Goal: Transaction & Acquisition: Purchase product/service

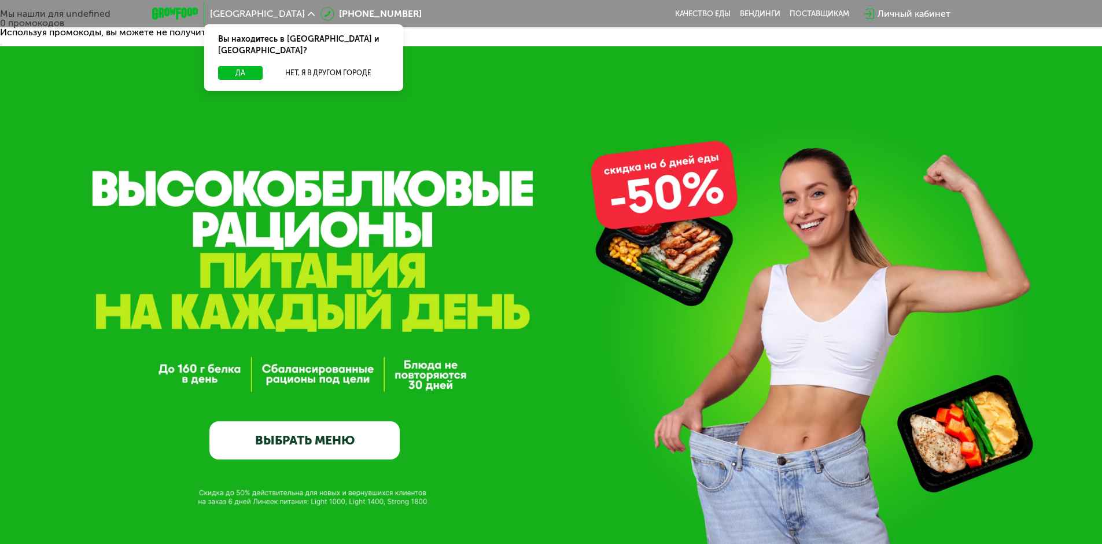
click at [343, 421] on link "ВЫБРАТЬ МЕНЮ" at bounding box center [304, 440] width 190 height 38
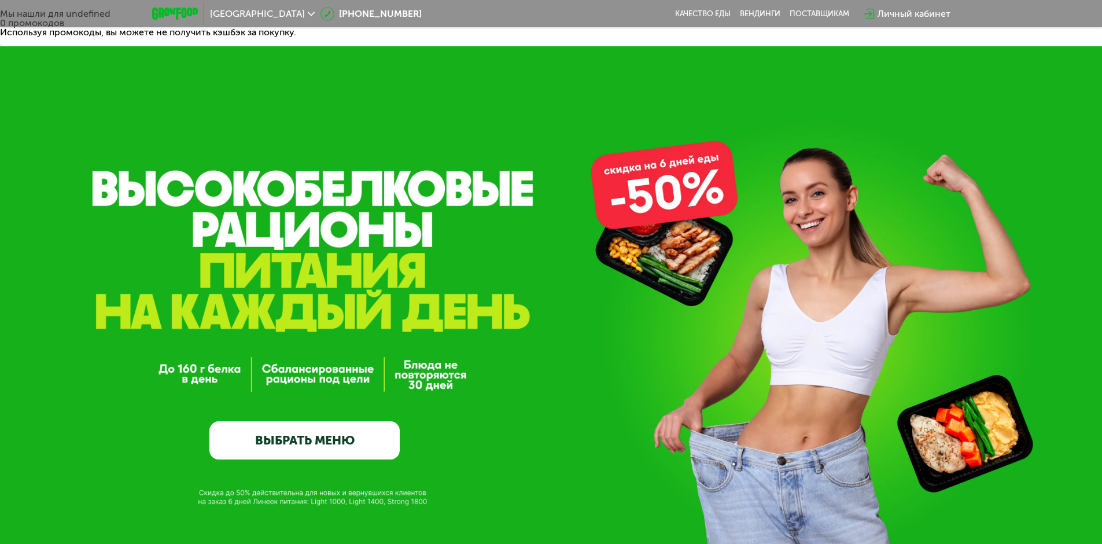
click at [293, 425] on div "GrowFood — доставка правильного питания ВЫБРАТЬ МЕНЮ" at bounding box center [551, 295] width 1102 height 498
click at [296, 421] on link "ВЫБРАТЬ МЕНЮ" at bounding box center [304, 440] width 190 height 38
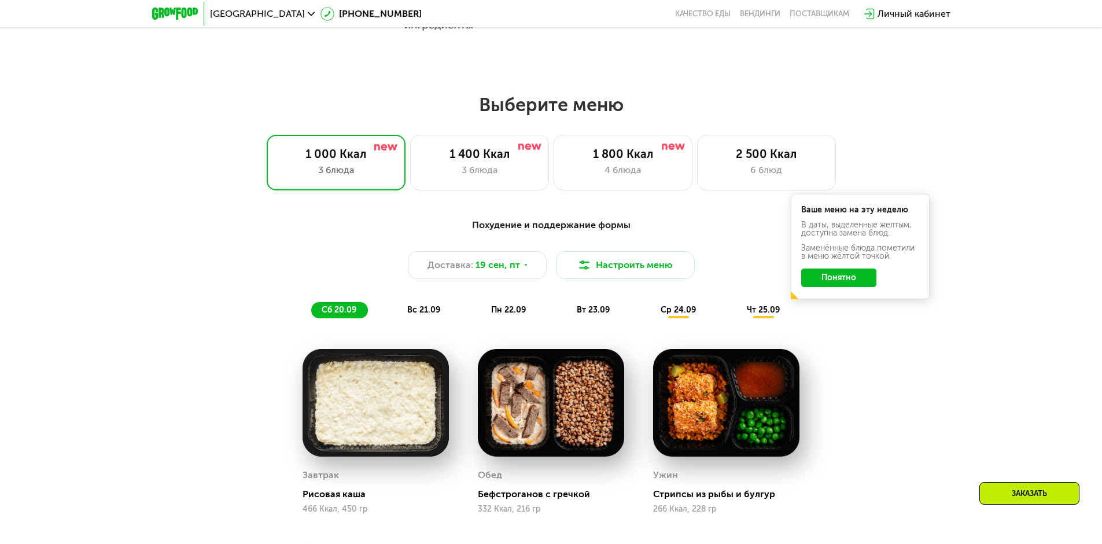
scroll to position [959, 0]
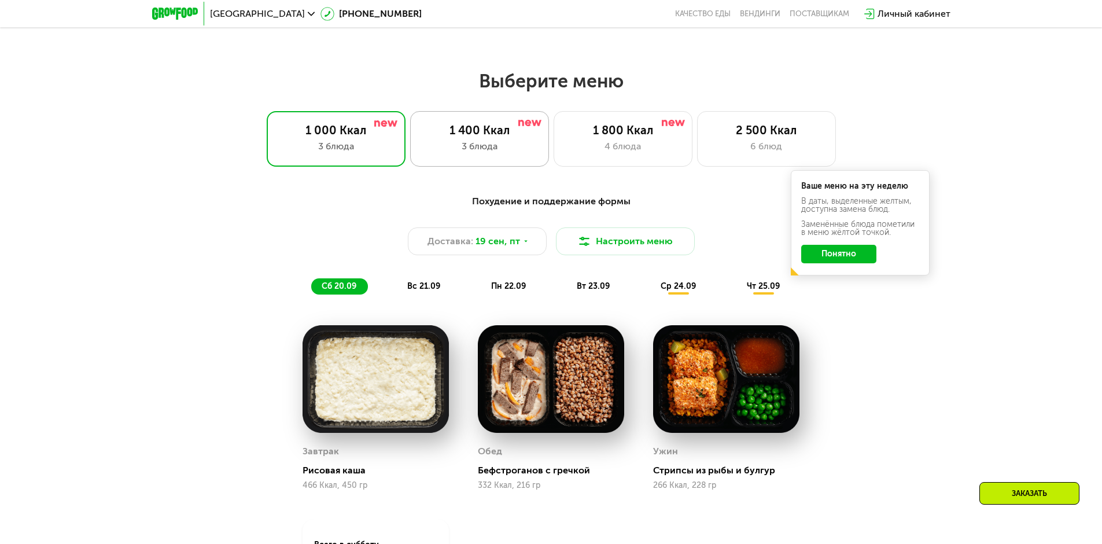
click at [480, 112] on div "1 400 Ккал 3 блюда" at bounding box center [479, 139] width 139 height 56
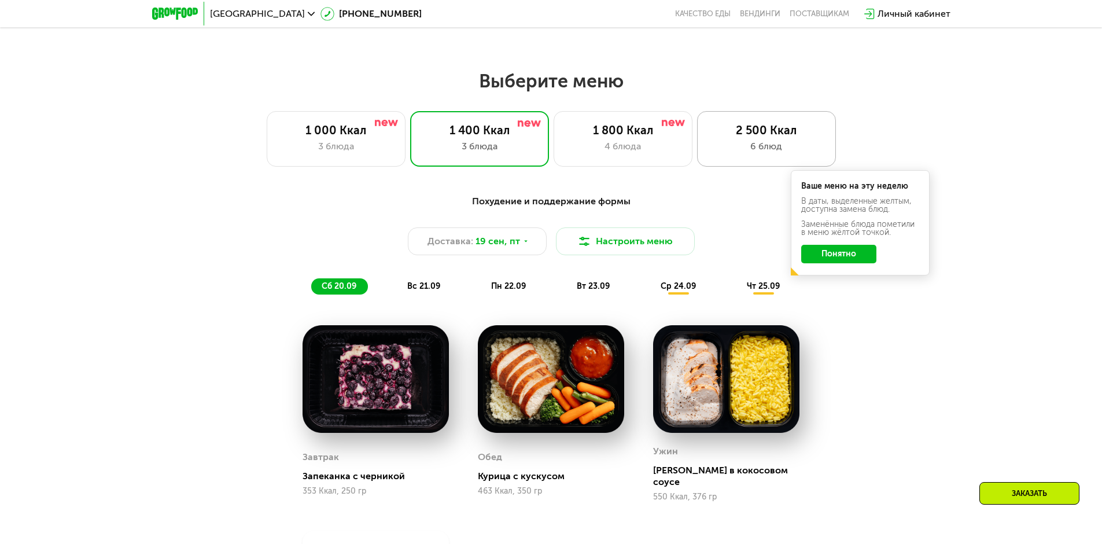
click at [757, 139] on div "6 блюд" at bounding box center [766, 146] width 115 height 14
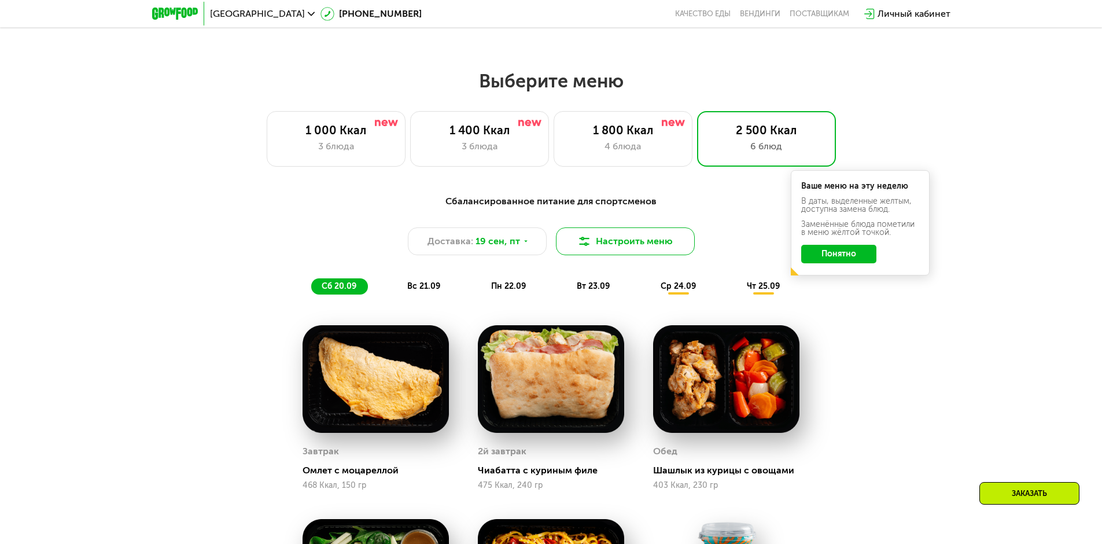
click at [581, 234] on img at bounding box center [585, 241] width 14 height 14
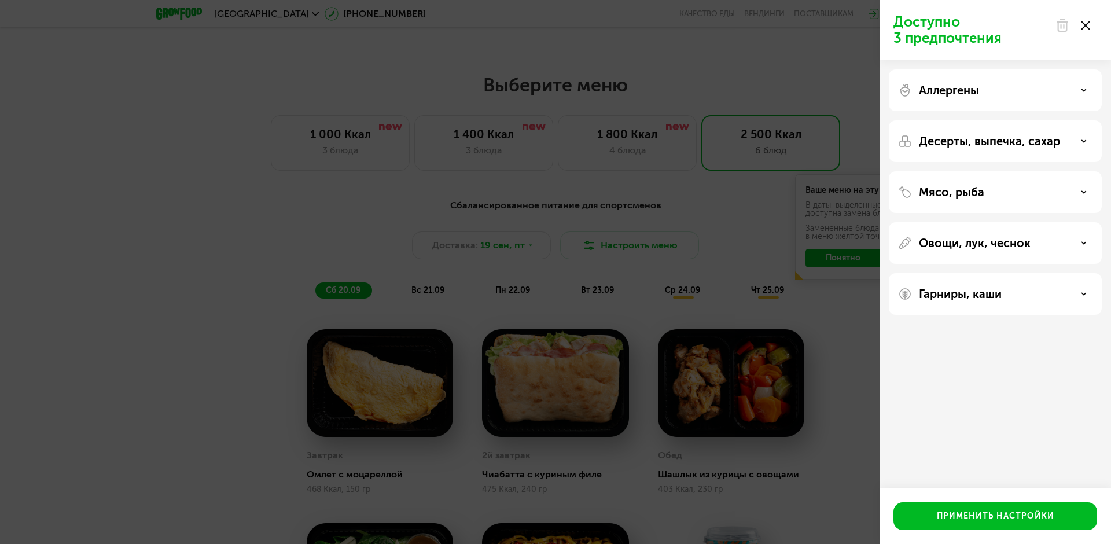
click at [1021, 97] on div "Аллергены" at bounding box center [995, 90] width 194 height 14
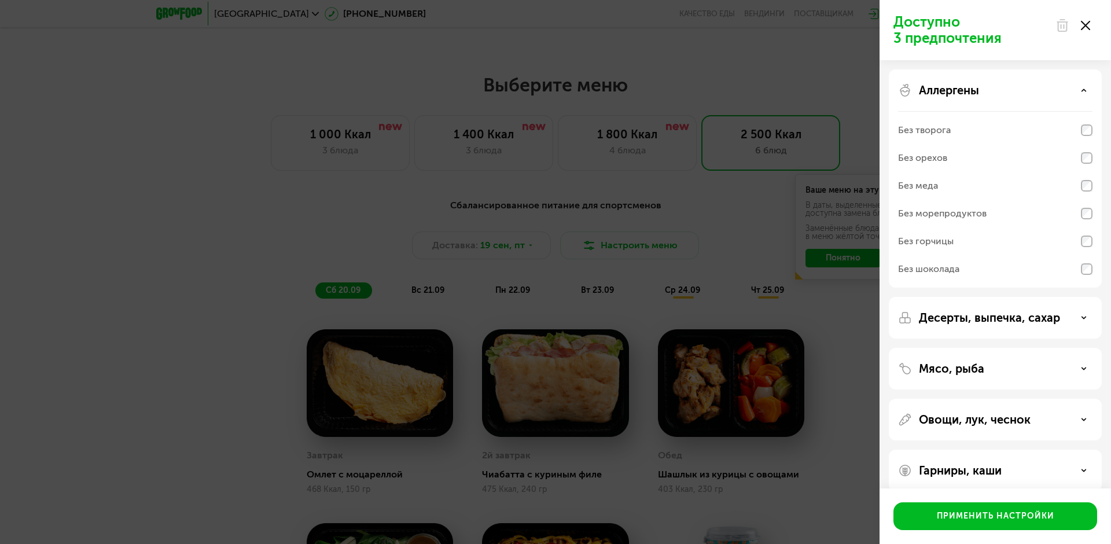
click at [1021, 97] on div "Аллергены" at bounding box center [995, 90] width 194 height 14
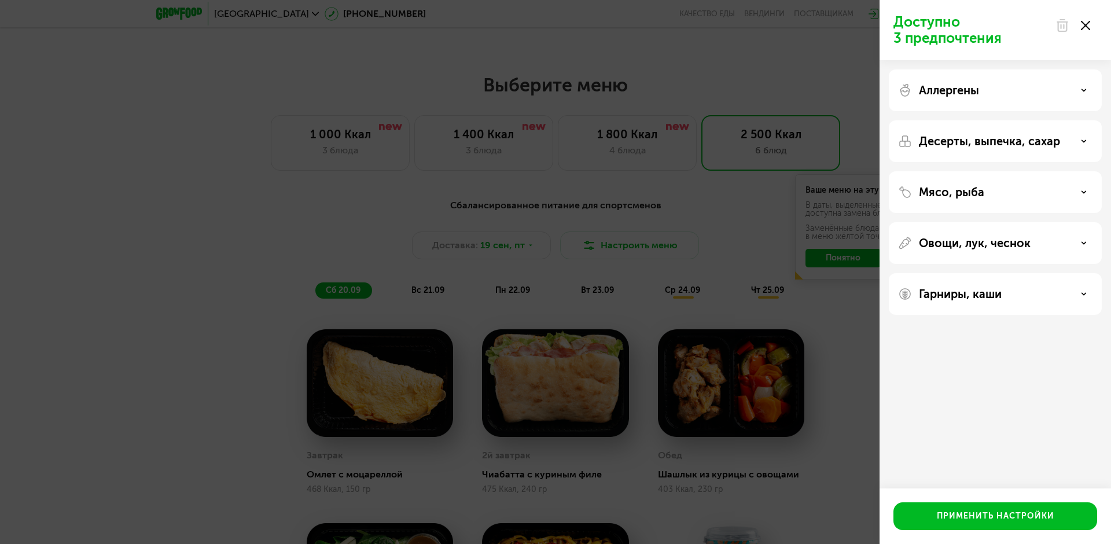
click at [1020, 149] on div "Десерты, выпечка, сахар" at bounding box center [995, 141] width 213 height 42
click at [1027, 145] on p "Десерты, выпечка, сахар" at bounding box center [989, 141] width 141 height 14
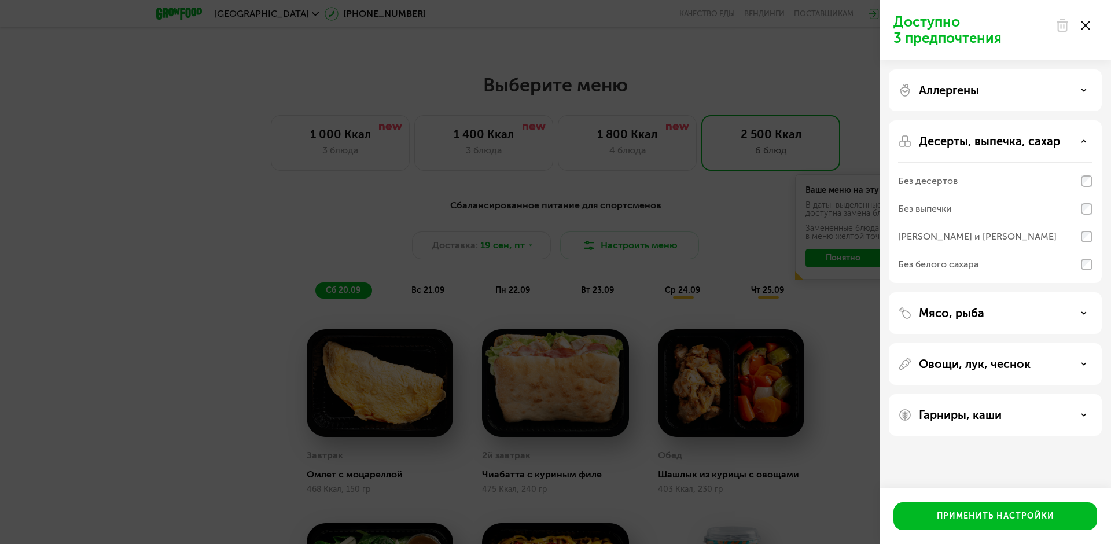
click at [1003, 192] on div "Без десертов" at bounding box center [995, 181] width 194 height 28
click at [1002, 211] on div "Без выпечки" at bounding box center [995, 209] width 194 height 28
click at [1000, 237] on div "[PERSON_NAME] и [PERSON_NAME]" at bounding box center [977, 237] width 159 height 14
click at [996, 263] on div "Без белого сахара" at bounding box center [995, 265] width 194 height 28
click at [1001, 274] on div "Без белого сахара" at bounding box center [995, 265] width 194 height 28
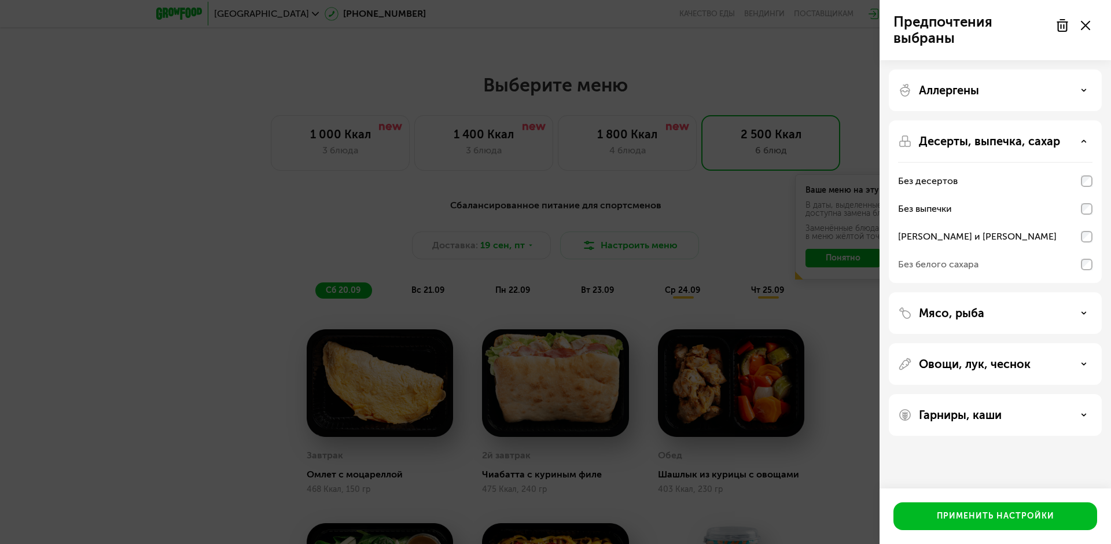
click at [1001, 268] on div "Без белого сахара" at bounding box center [995, 265] width 194 height 28
click at [1038, 266] on div "Без белого сахара" at bounding box center [995, 265] width 194 height 28
click at [1074, 266] on div "Без белого сахара" at bounding box center [995, 265] width 194 height 28
click at [1090, 243] on div "[PERSON_NAME] и [PERSON_NAME]" at bounding box center [995, 237] width 194 height 28
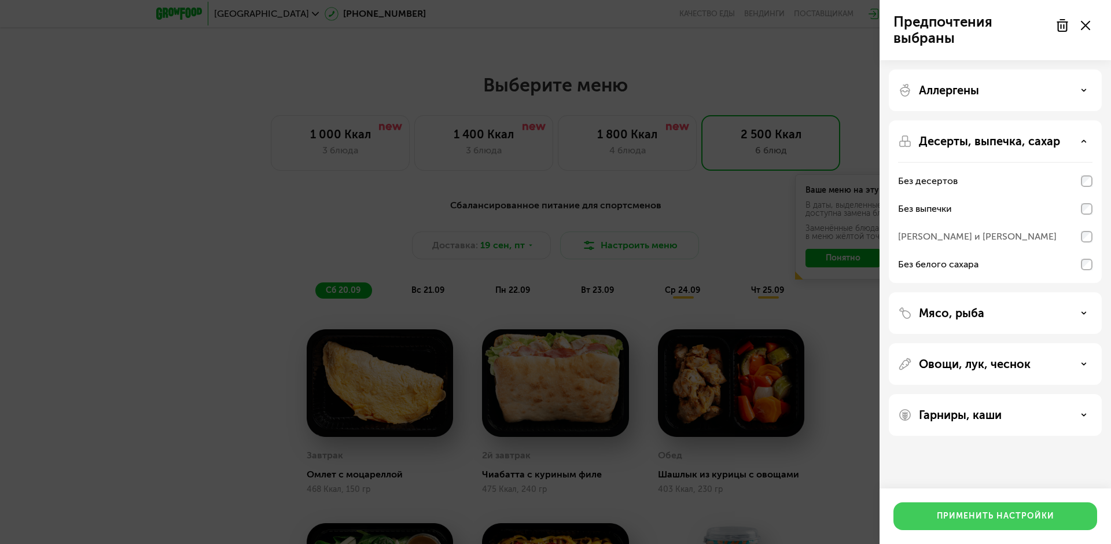
click at [995, 521] on div "Применить настройки" at bounding box center [995, 516] width 117 height 12
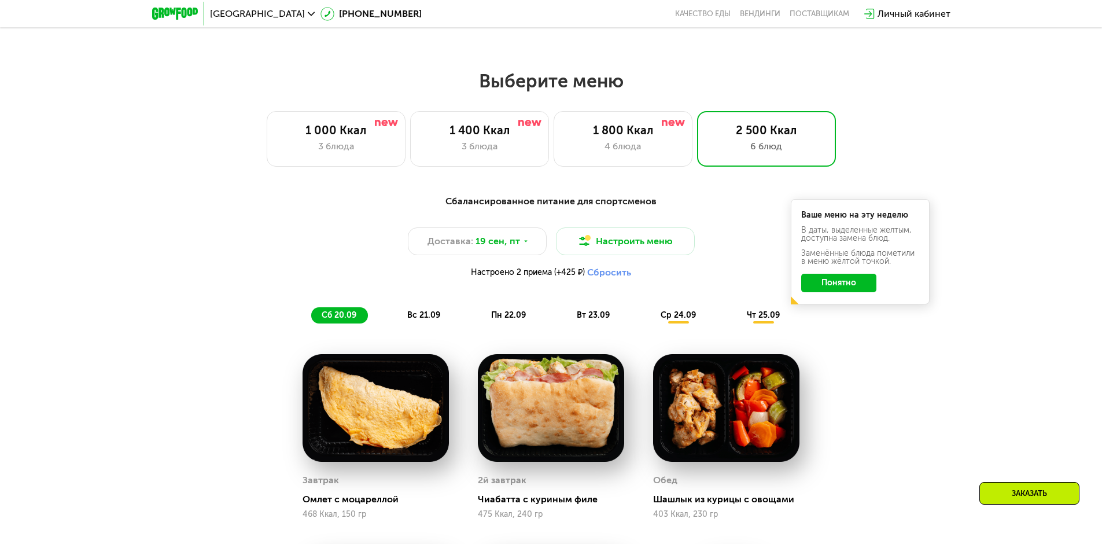
click at [848, 253] on div "Ваше меню на эту неделю В даты, выделенные желтым, доступна замена блюд. Заменё…" at bounding box center [860, 251] width 139 height 105
click at [848, 274] on button "Понятно" at bounding box center [838, 283] width 75 height 19
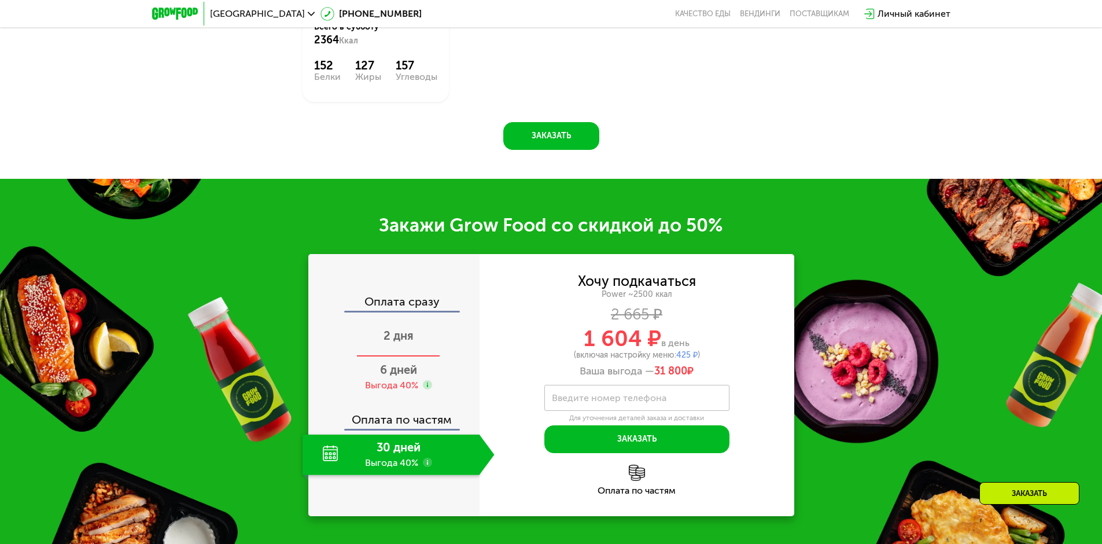
click at [410, 317] on div "2 дня" at bounding box center [399, 337] width 192 height 41
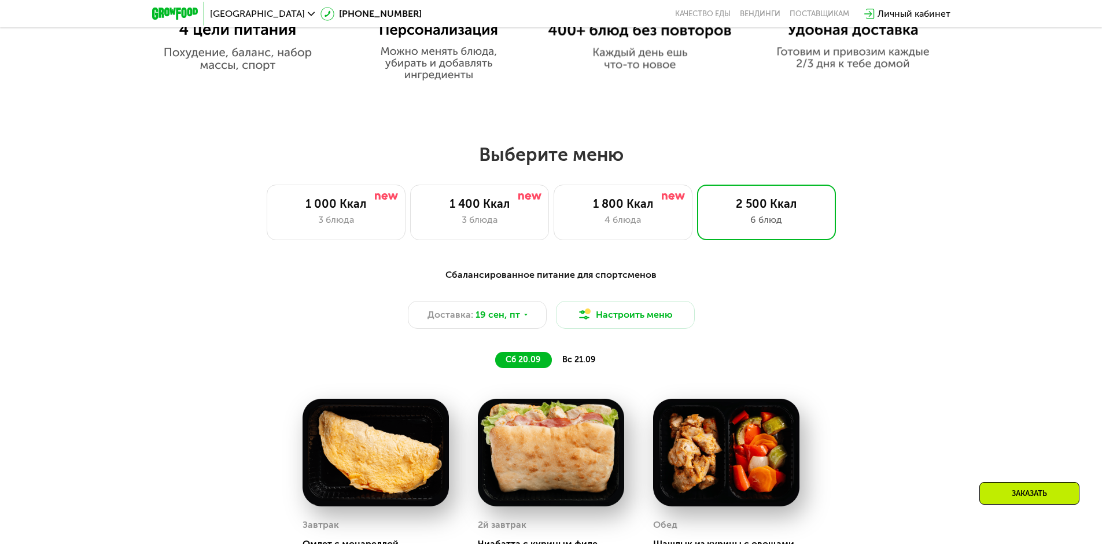
scroll to position [815, 0]
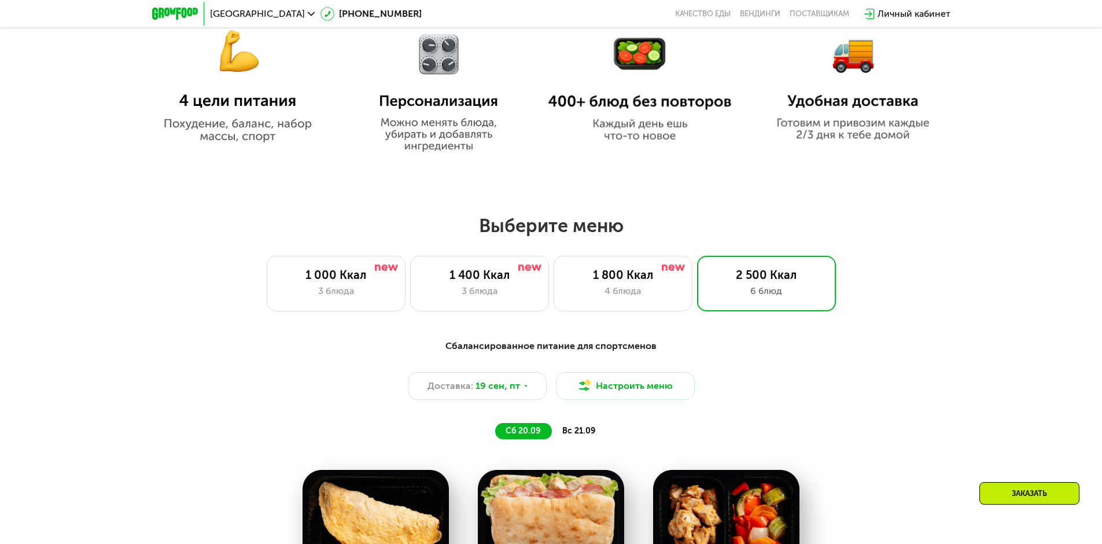
click at [569, 426] on span "вс 21.09" at bounding box center [578, 431] width 33 height 10
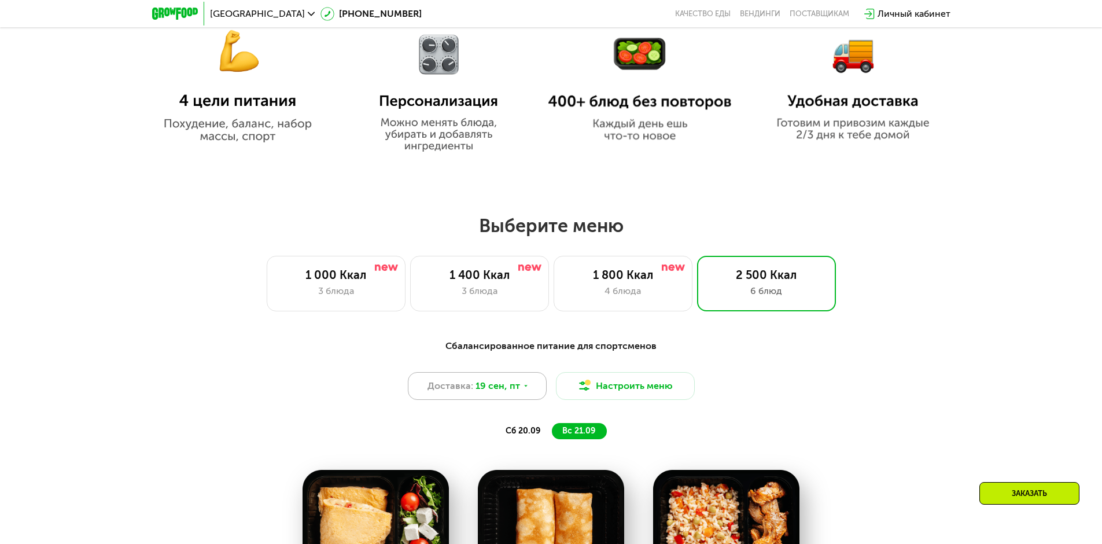
click at [523, 372] on div "Доставка: [DATE]" at bounding box center [477, 386] width 139 height 28
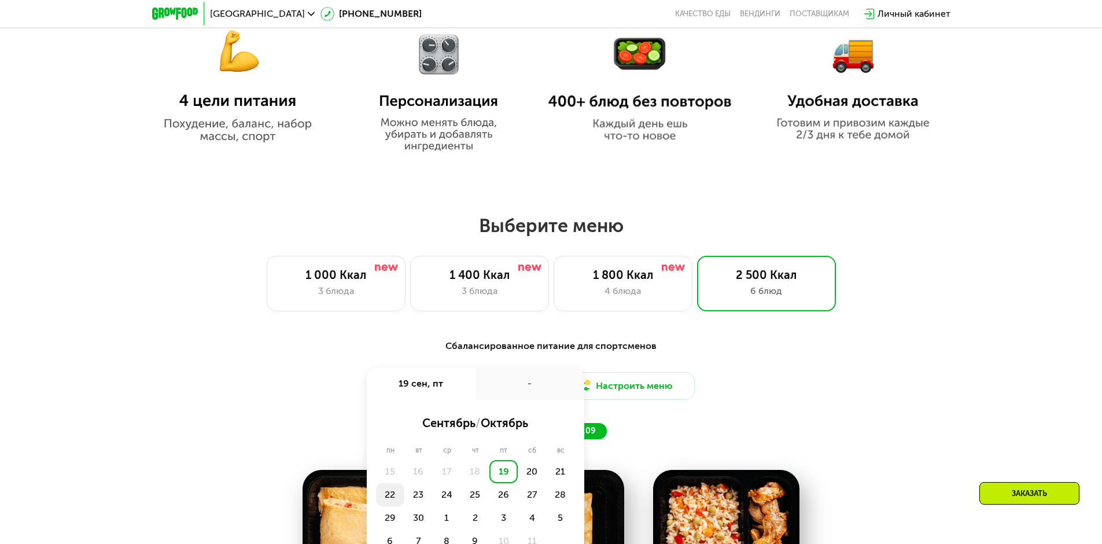
click at [389, 483] on div "22" at bounding box center [390, 494] width 28 height 23
click at [453, 415] on div "Утро" at bounding box center [440, 423] width 69 height 16
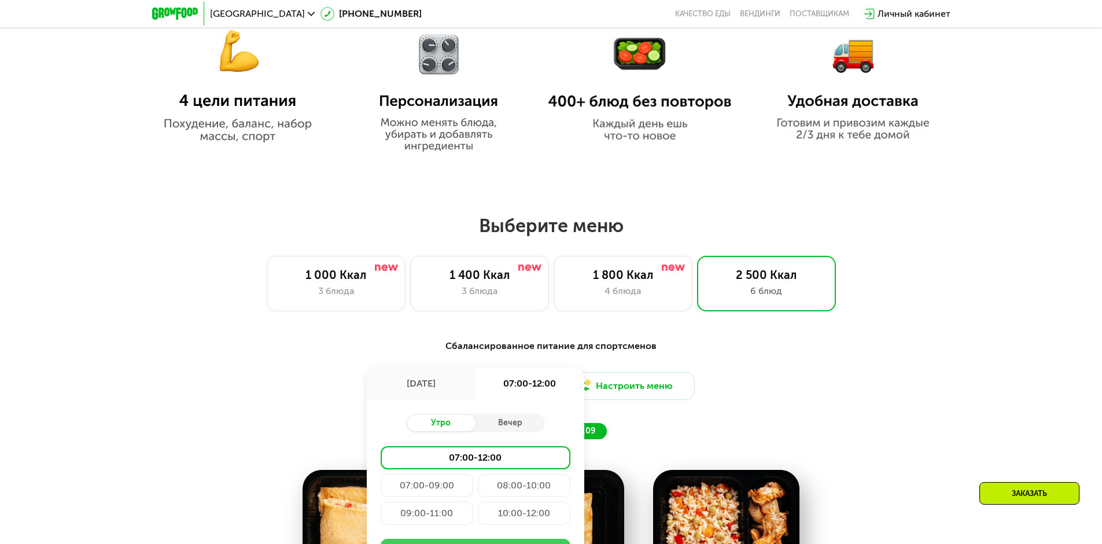
click at [498, 539] on button "Сохранить" at bounding box center [476, 550] width 190 height 23
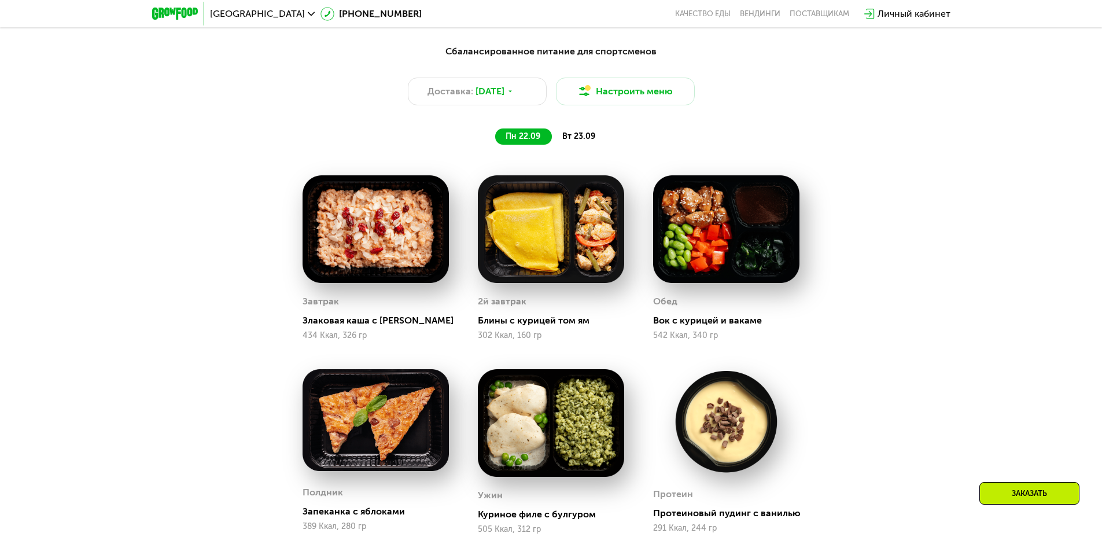
scroll to position [988, 0]
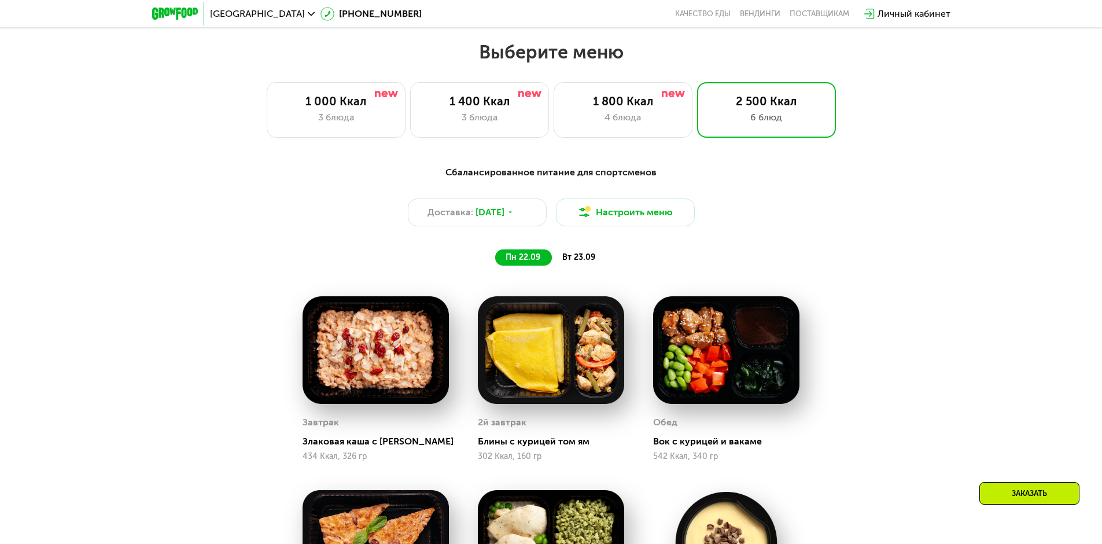
click at [577, 252] on span "вт 23.09" at bounding box center [578, 257] width 33 height 10
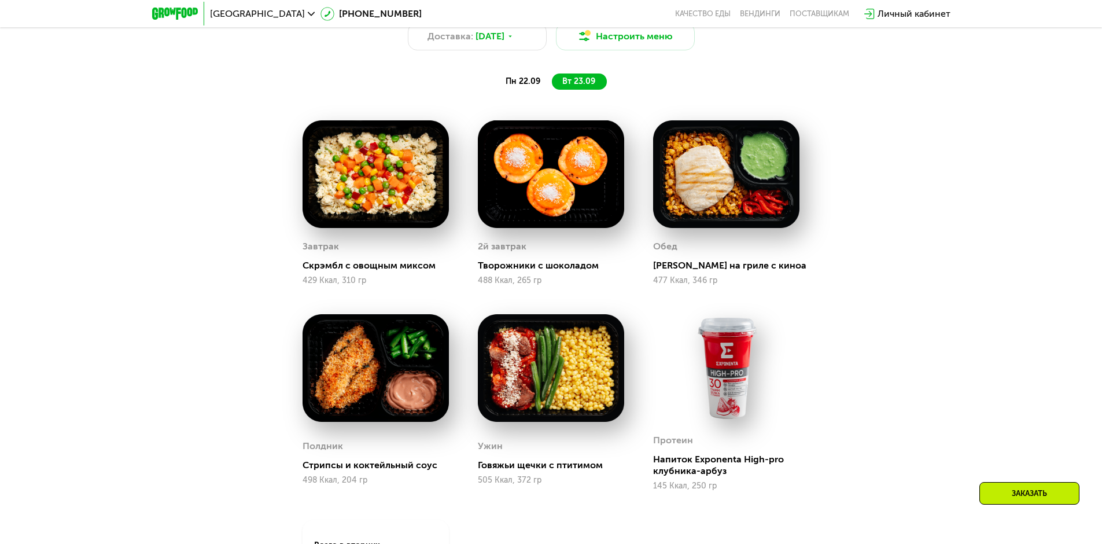
scroll to position [931, 0]
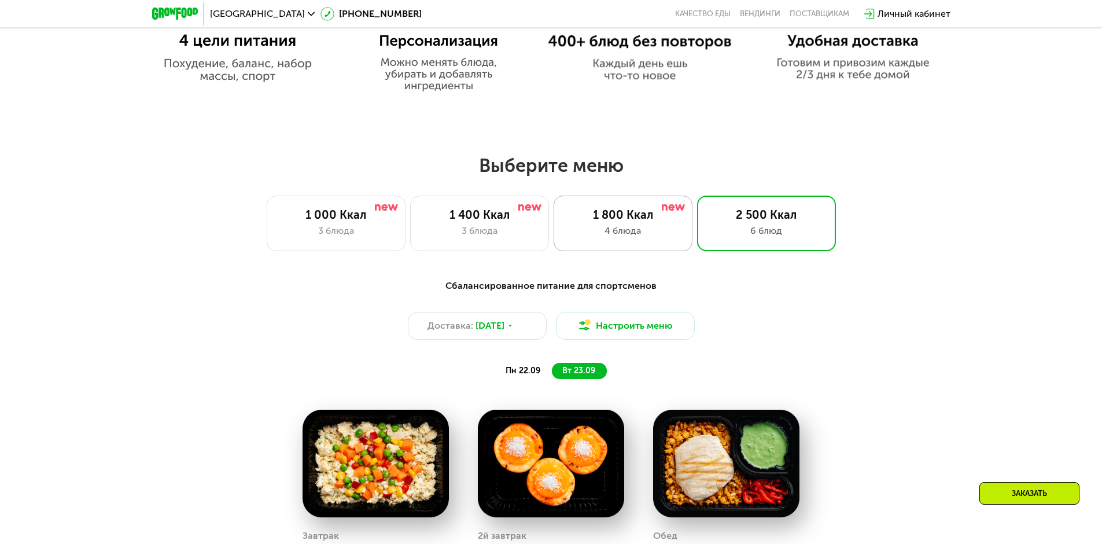
click at [611, 196] on div "1 800 Ккал 4 блюда" at bounding box center [623, 224] width 139 height 56
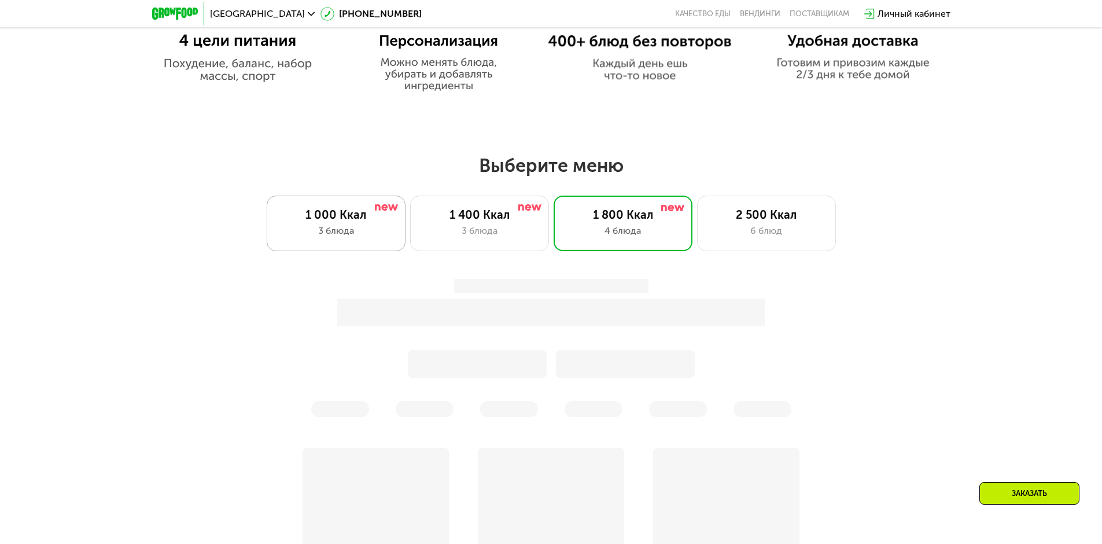
click at [365, 224] on div "3 блюда" at bounding box center [336, 231] width 115 height 14
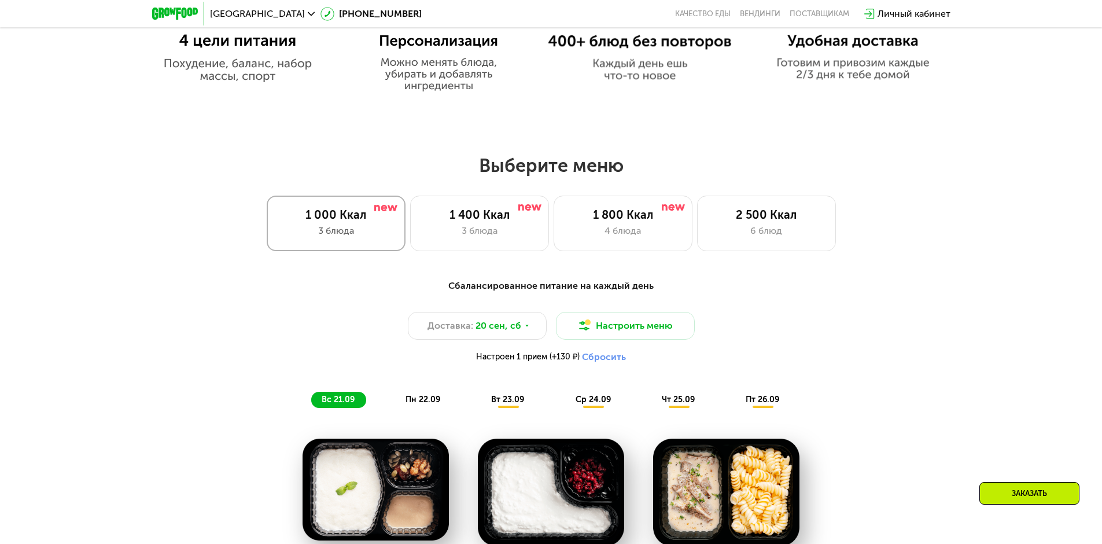
click at [367, 224] on div "3 блюда" at bounding box center [336, 231] width 115 height 14
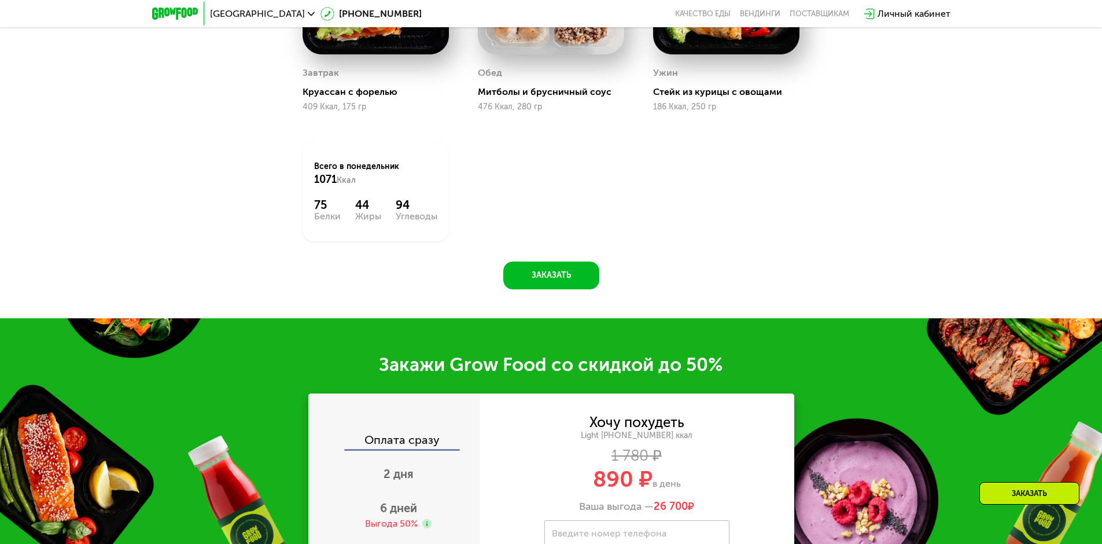
scroll to position [1046, 0]
